Goal: Check status: Check status

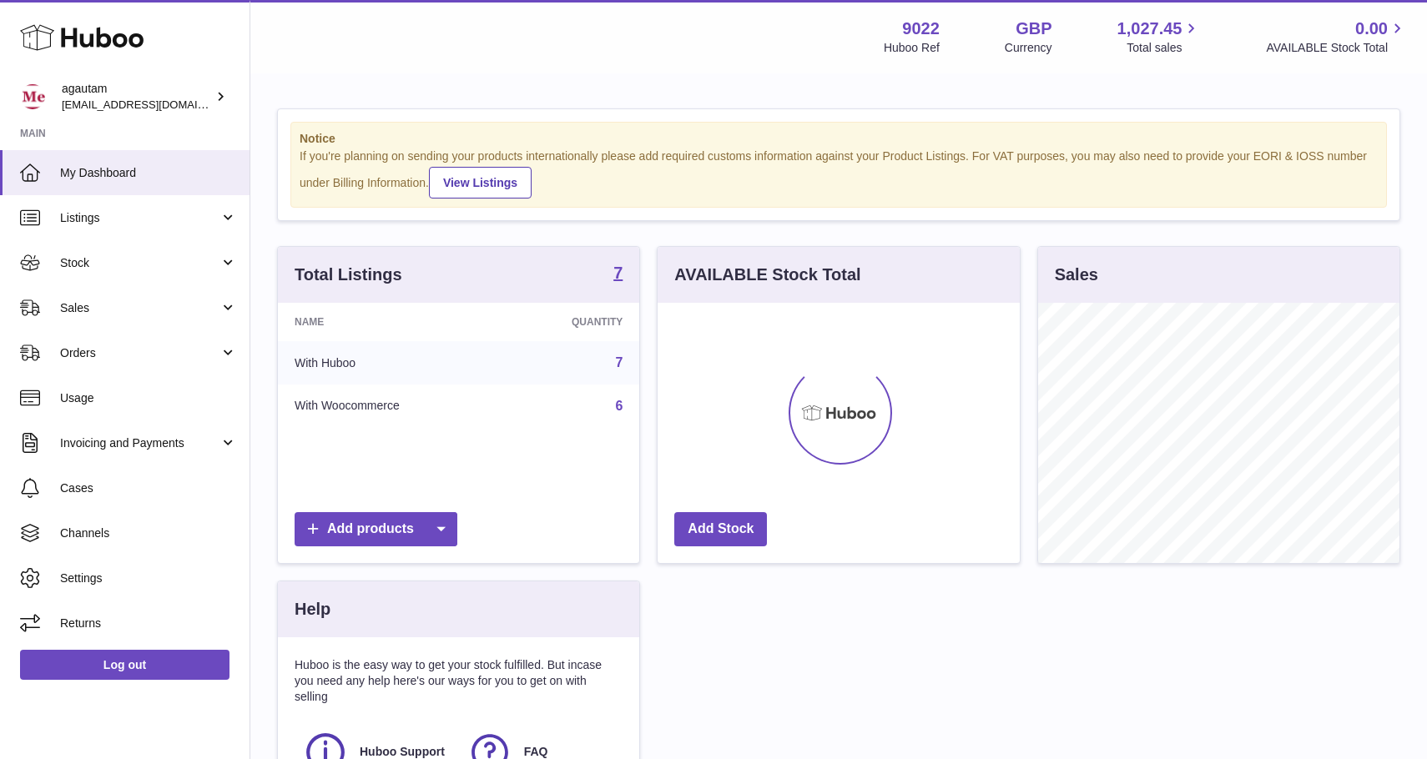
scroll to position [260, 361]
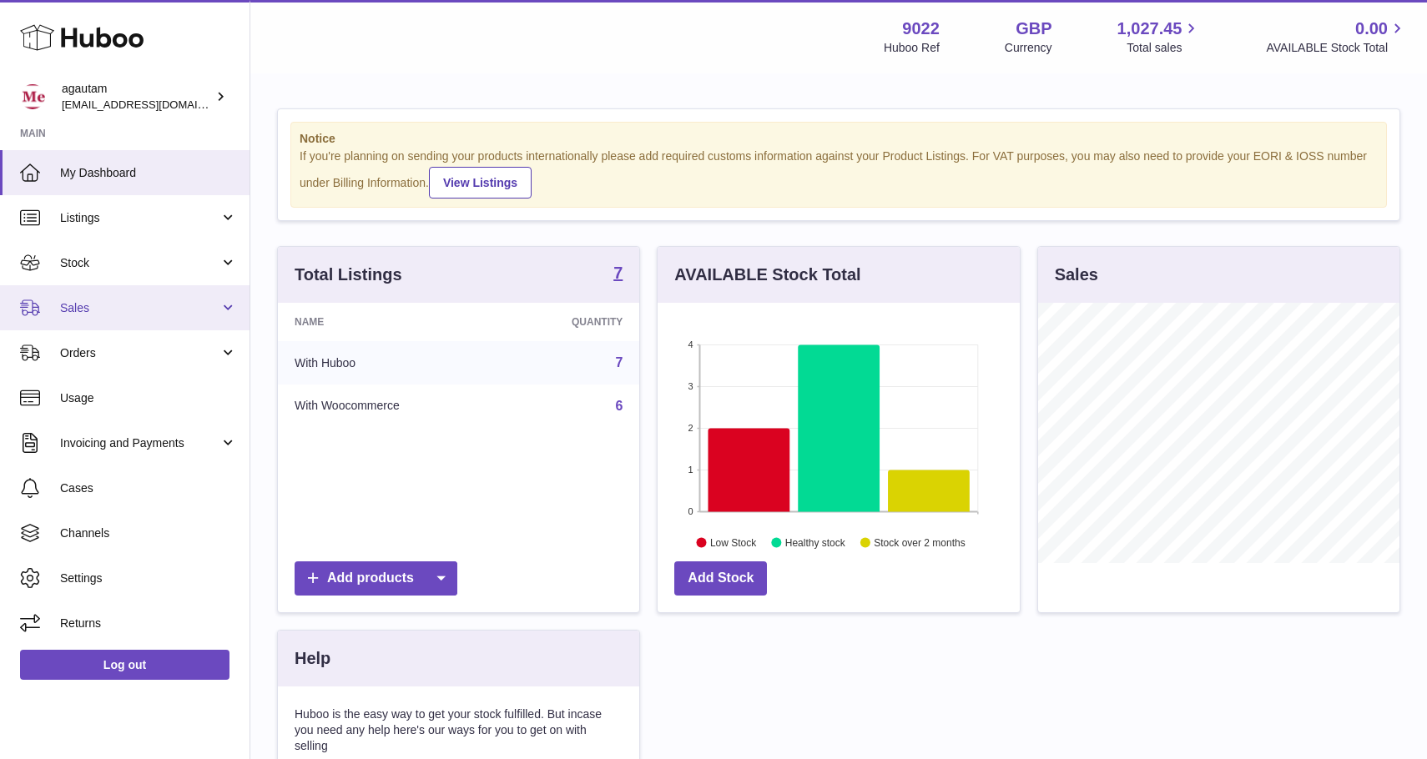
click at [226, 311] on link "Sales" at bounding box center [124, 307] width 249 height 45
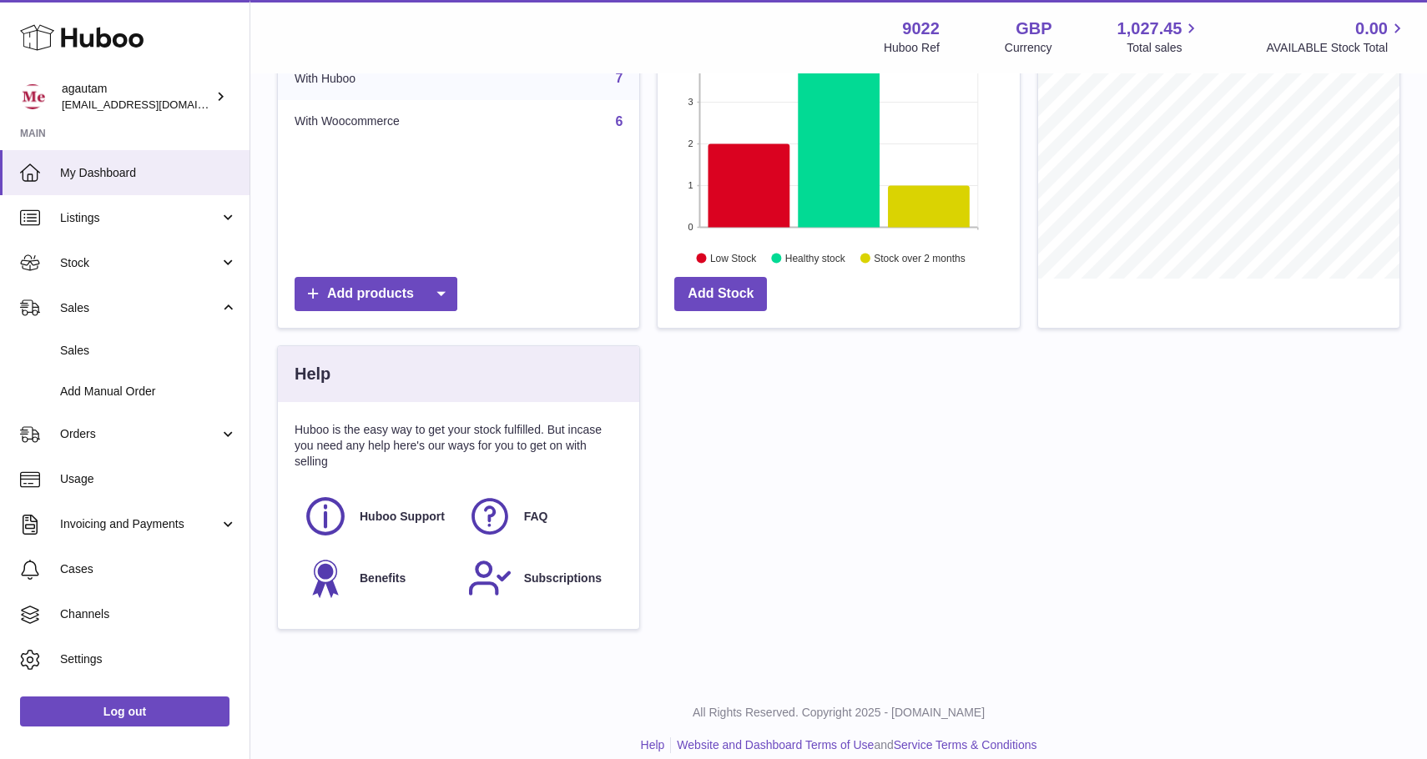
scroll to position [304, 0]
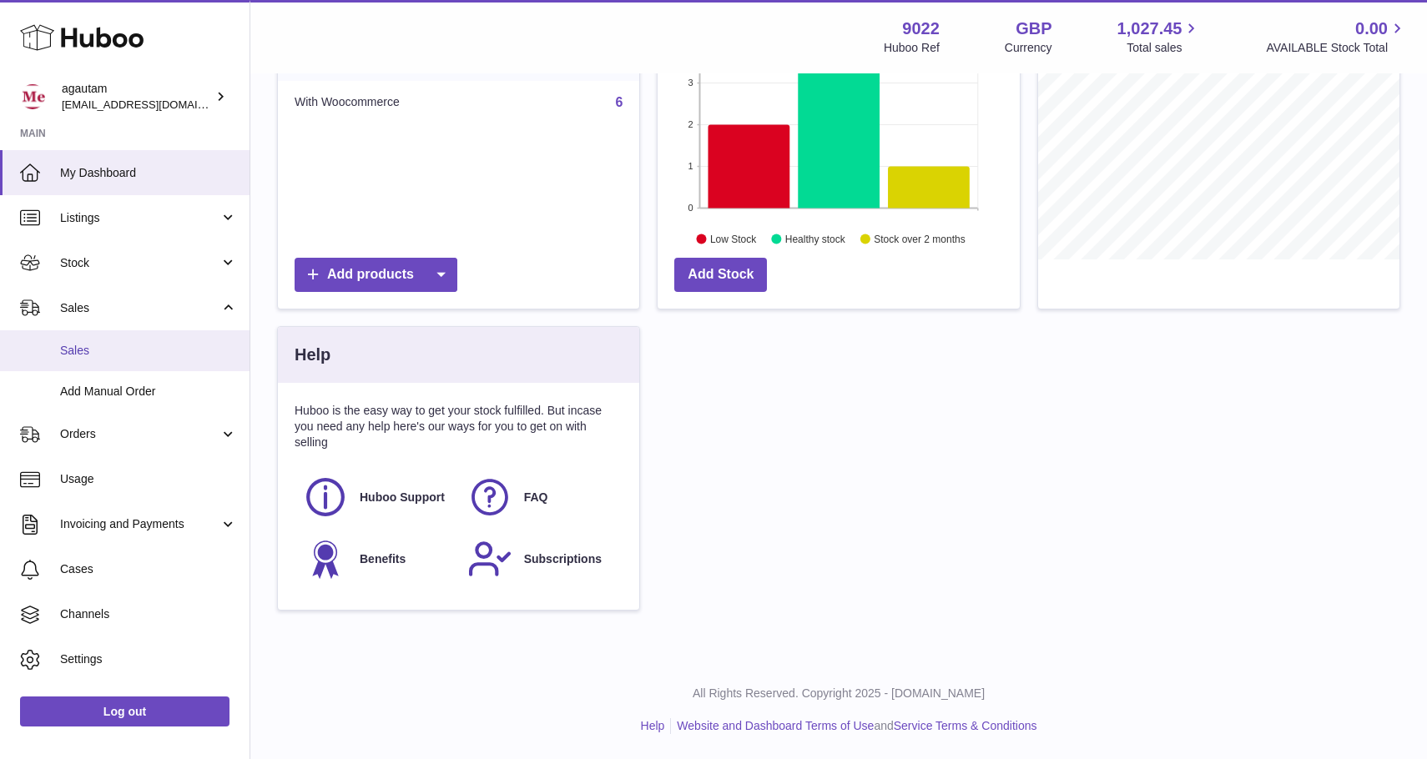
click at [163, 348] on span "Sales" at bounding box center [148, 351] width 177 height 16
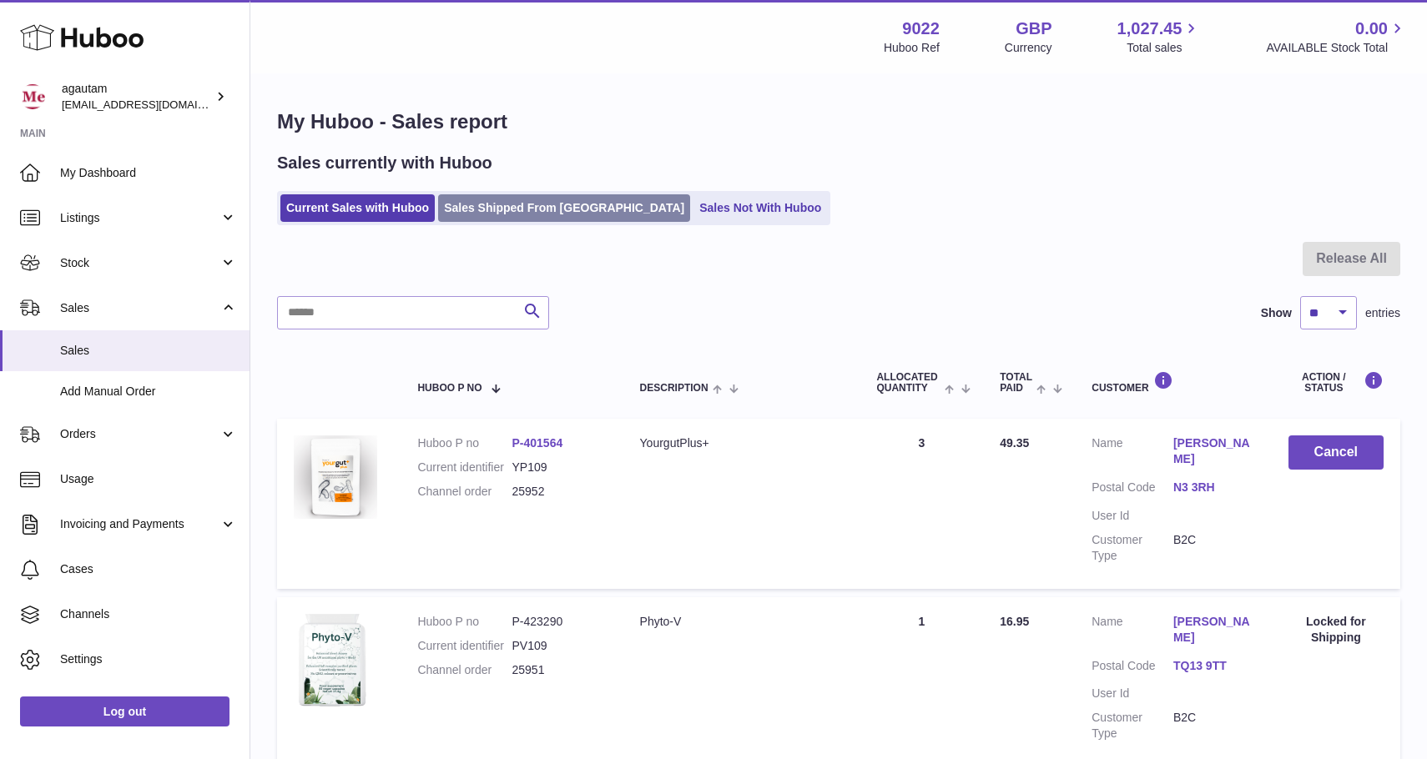
click at [529, 209] on link "Sales Shipped From [GEOGRAPHIC_DATA]" at bounding box center [564, 208] width 252 height 28
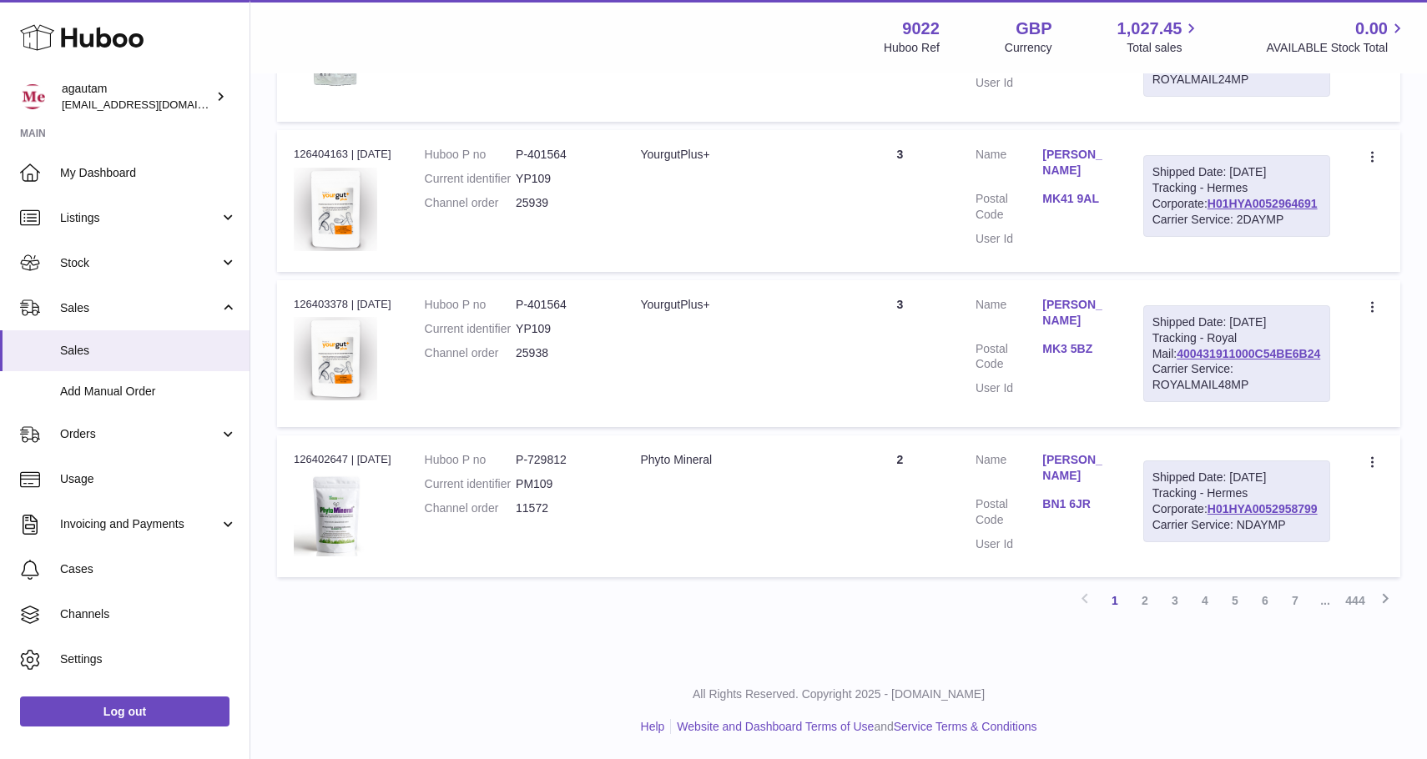
scroll to position [1523, 0]
click at [1148, 601] on link "2" at bounding box center [1145, 601] width 30 height 30
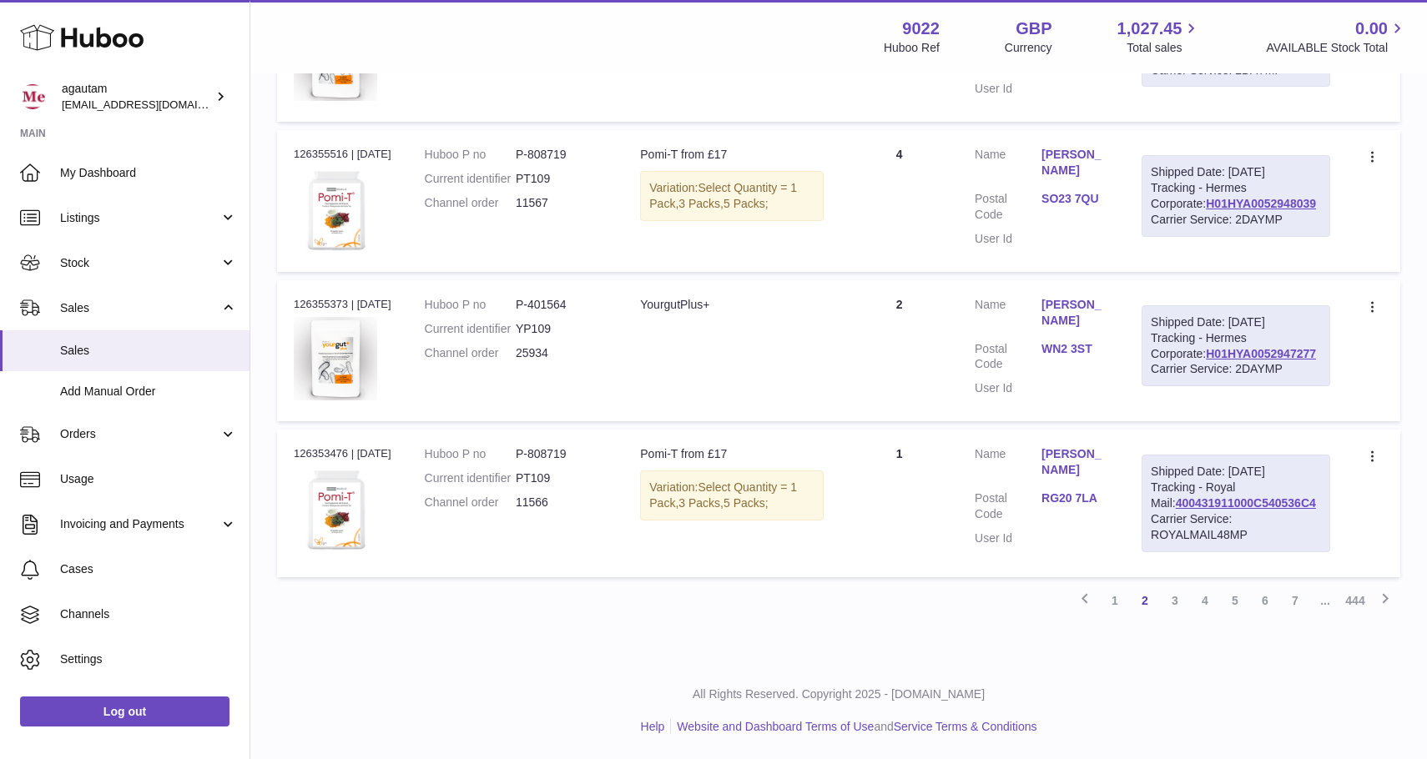
scroll to position [1523, 0]
click at [138, 710] on link "Log out" at bounding box center [124, 712] width 209 height 30
